Goal: Check status: Check status

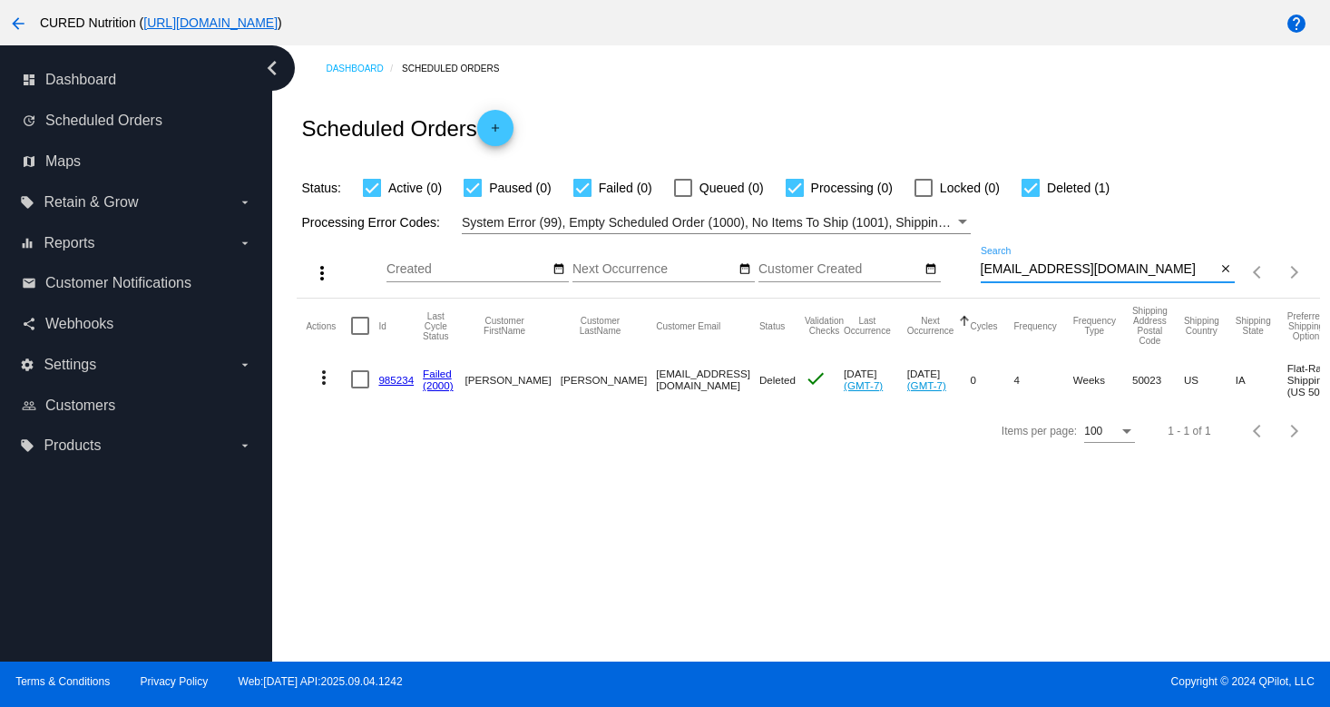
click at [1066, 276] on input "[EMAIL_ADDRESS][DOMAIN_NAME]" at bounding box center [1099, 269] width 236 height 15
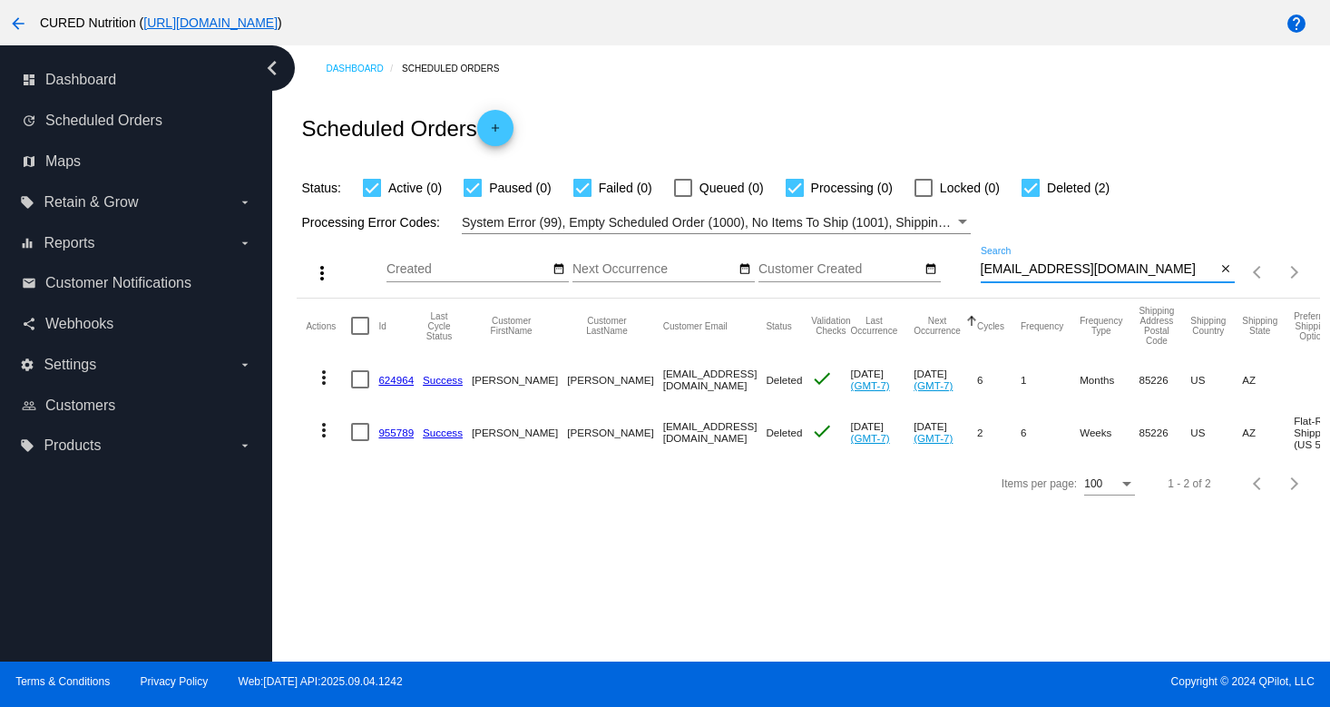
click at [1072, 276] on input "[EMAIL_ADDRESS][DOMAIN_NAME]" at bounding box center [1099, 269] width 236 height 15
paste input "[PERSON_NAME]"
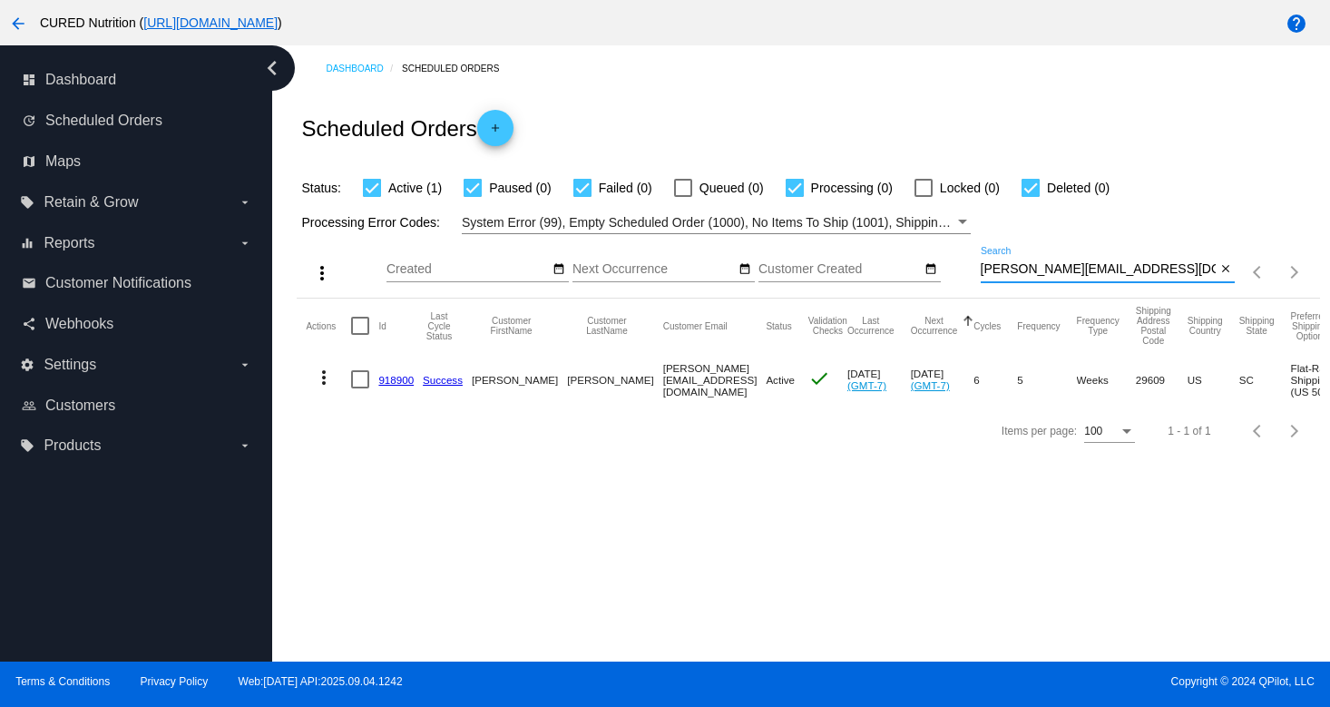
type input "[PERSON_NAME][EMAIL_ADDRESS][DOMAIN_NAME]"
click at [396, 379] on link "918900" at bounding box center [395, 380] width 35 height 12
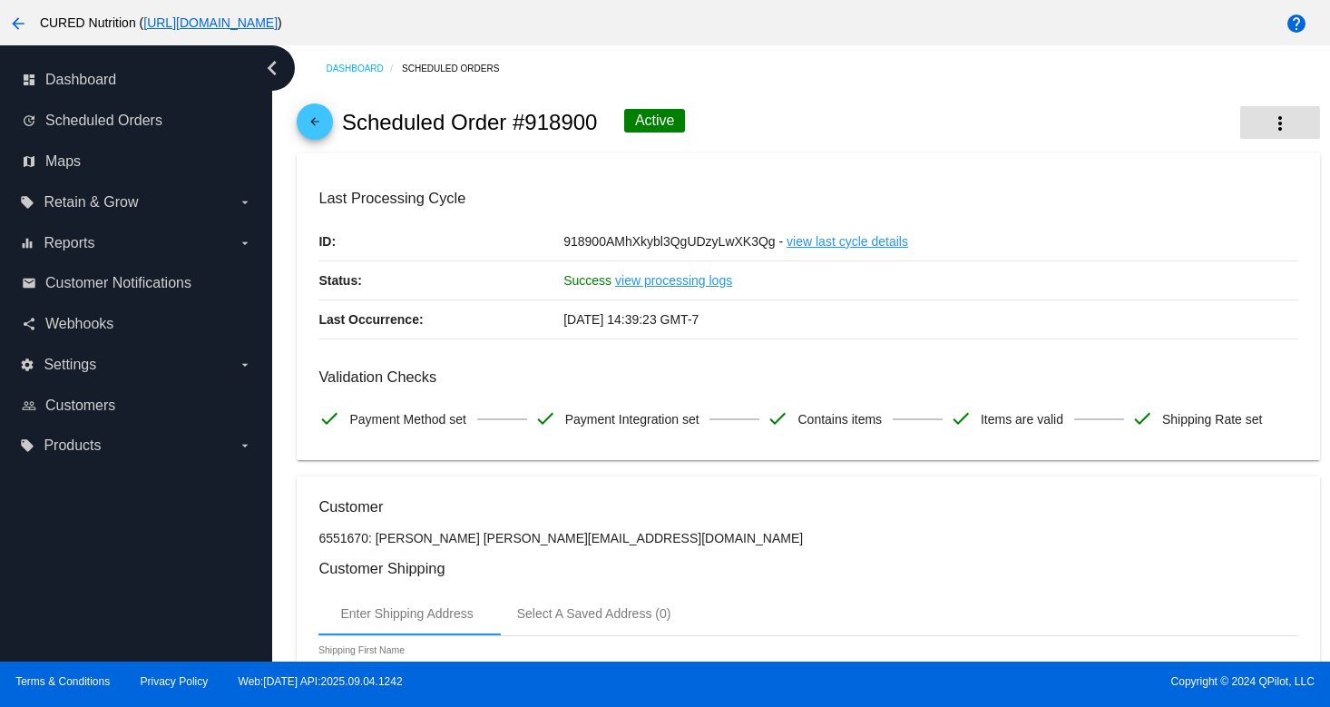
click at [1259, 119] on button "more_vert" at bounding box center [1281, 122] width 80 height 33
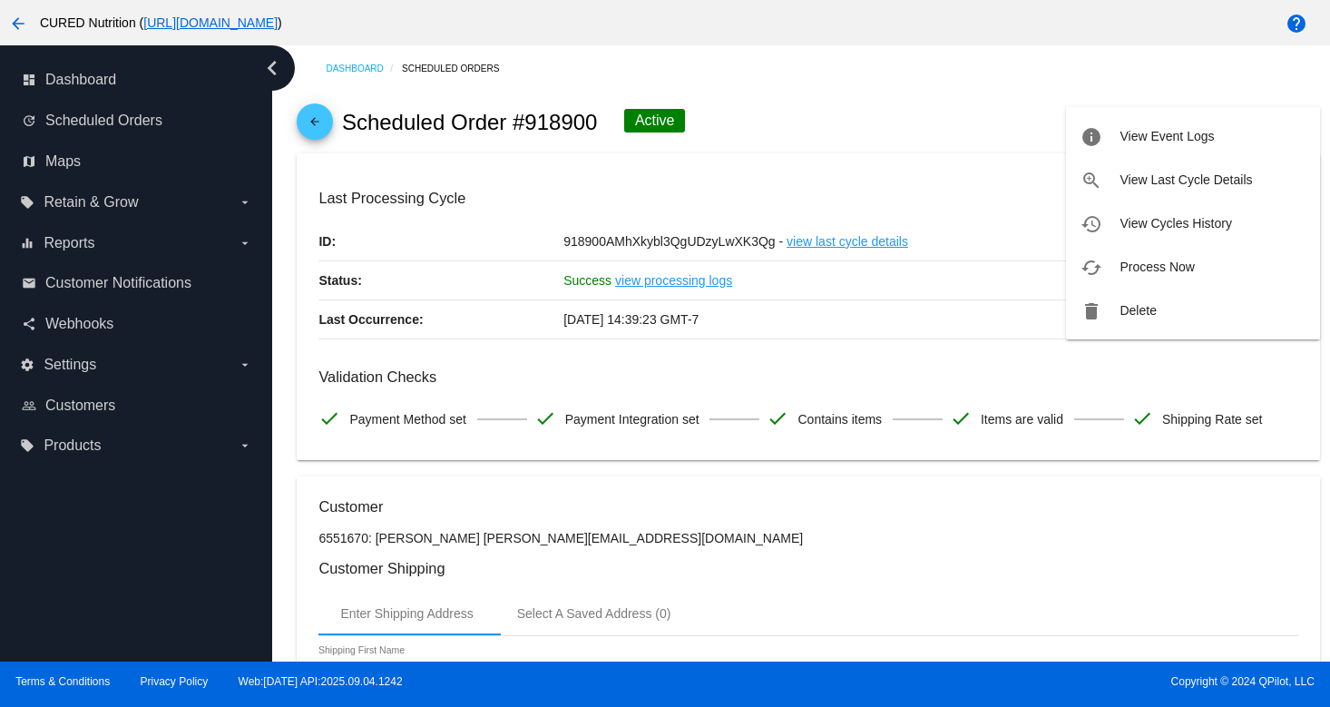
click at [1162, 262] on span "Process Now" at bounding box center [1157, 267] width 74 height 15
